Goal: Transaction & Acquisition: Purchase product/service

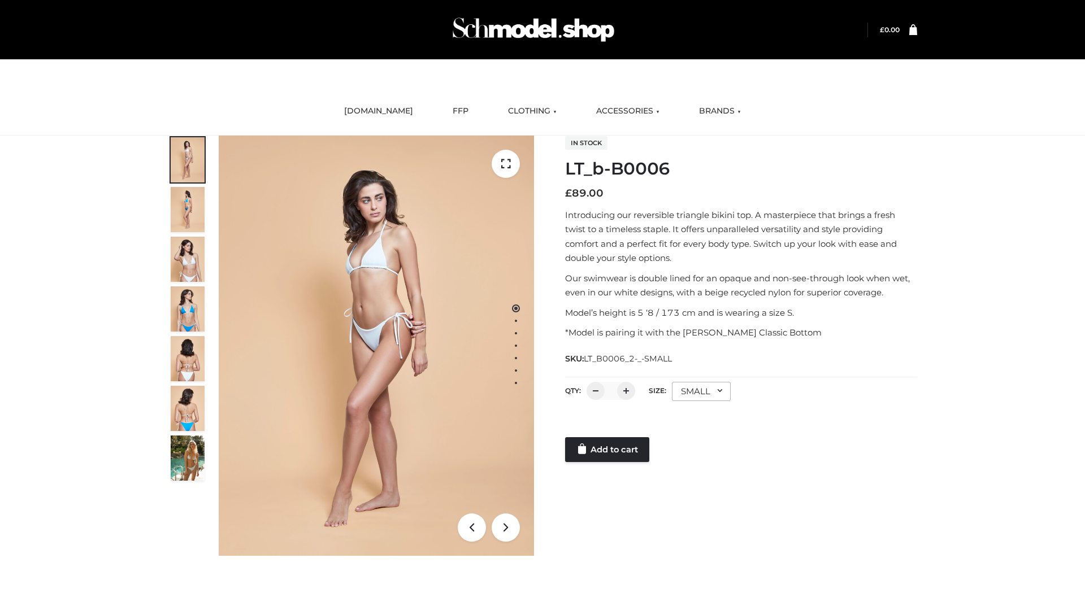
click at [608, 450] on link "Add to cart" at bounding box center [607, 449] width 84 height 25
